Goal: Information Seeking & Learning: Learn about a topic

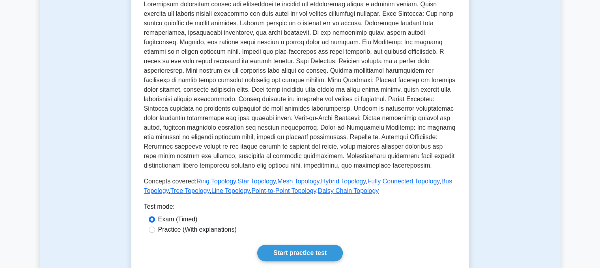
scroll to position [197, 0]
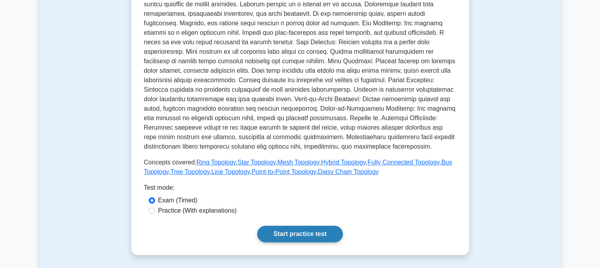
click at [308, 240] on link "Start practice test" at bounding box center [300, 233] width 86 height 17
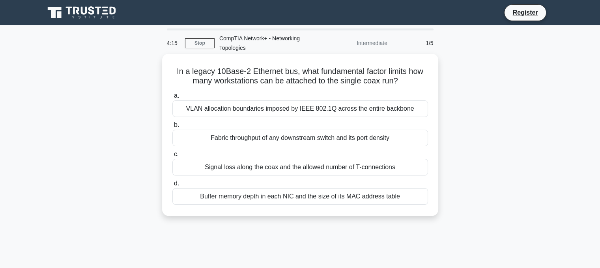
click at [276, 106] on div "VLAN allocation boundaries imposed by IEEE 802.1Q across the entire backbone" at bounding box center [301, 108] width 256 height 17
click at [173, 98] on input "a. VLAN allocation boundaries imposed by IEEE 802.1Q across the entire backbone" at bounding box center [173, 95] width 0 height 5
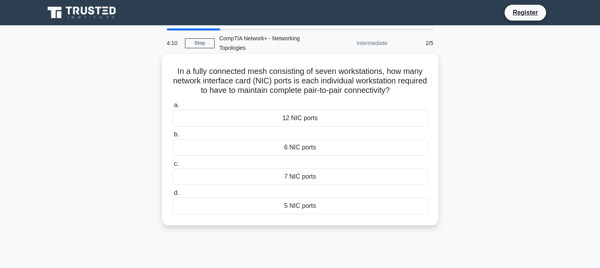
click at [283, 126] on div "12 NIC ports" at bounding box center [301, 118] width 256 height 17
click at [173, 108] on input "a. 12 NIC ports" at bounding box center [173, 105] width 0 height 5
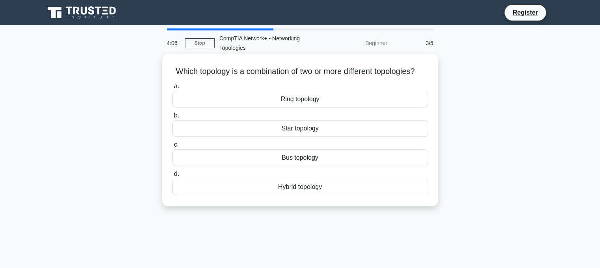
click at [288, 194] on div "Hybrid topology" at bounding box center [301, 186] width 256 height 17
click at [173, 176] on input "d. Hybrid topology" at bounding box center [173, 173] width 0 height 5
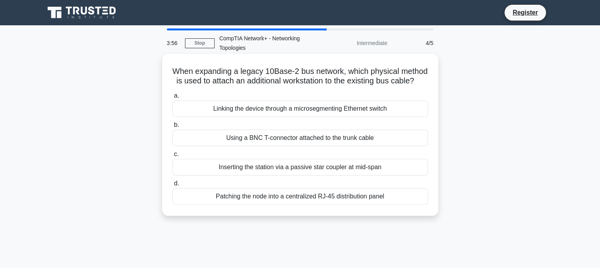
click at [288, 117] on div "Linking the device through a microsegmenting Ethernet switch" at bounding box center [301, 108] width 256 height 17
click at [173, 98] on input "a. Linking the device through a microsegmenting Ethernet switch" at bounding box center [173, 95] width 0 height 5
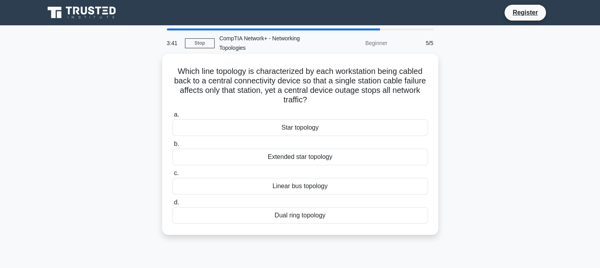
click at [320, 131] on div "Star topology" at bounding box center [301, 127] width 256 height 17
click at [173, 117] on input "a. Star topology" at bounding box center [173, 114] width 0 height 5
